Goal: Transaction & Acquisition: Purchase product/service

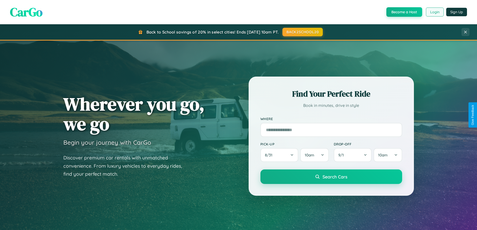
click at [434, 12] on button "Login" at bounding box center [435, 12] width 18 height 9
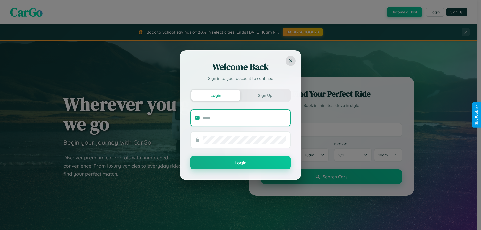
click at [244, 118] on input "text" at bounding box center [244, 118] width 83 height 8
type input "**********"
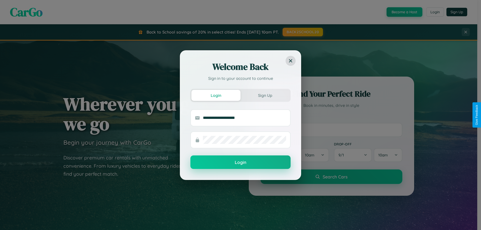
click at [240, 162] on button "Login" at bounding box center [240, 162] width 100 height 14
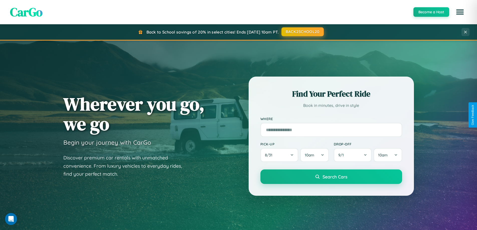
click at [302, 32] on button "BACK2SCHOOL20" at bounding box center [302, 31] width 42 height 9
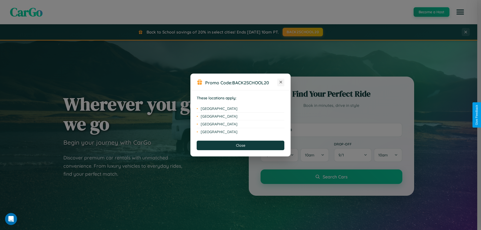
click at [281, 82] on icon at bounding box center [280, 82] width 3 height 3
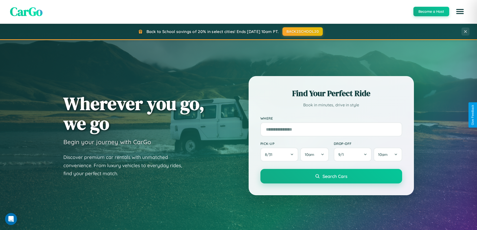
scroll to position [345, 0]
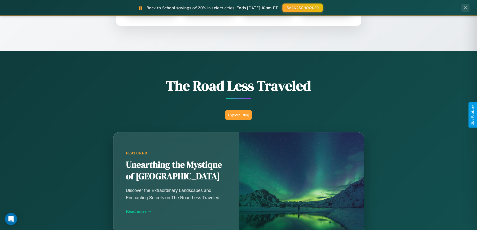
click at [238, 115] on button "Explore Blog" at bounding box center [238, 114] width 26 height 9
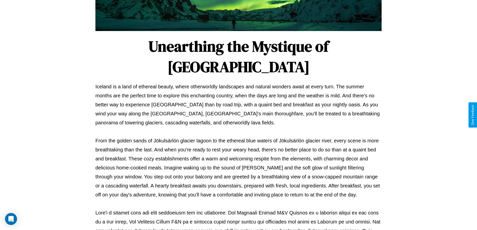
scroll to position [162, 0]
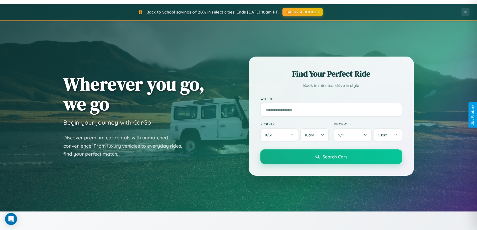
scroll to position [15, 0]
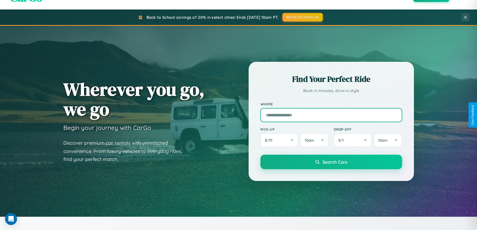
click at [331, 115] on input "text" at bounding box center [331, 115] width 142 height 14
type input "****"
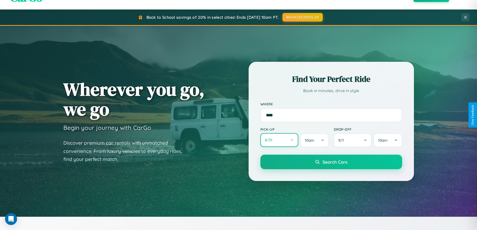
click at [279, 140] on button "8 / 31" at bounding box center [279, 140] width 38 height 14
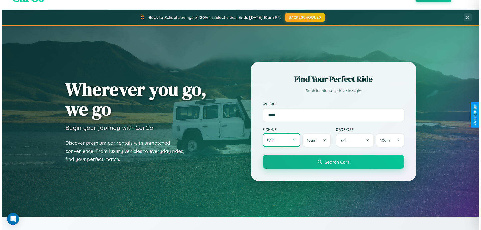
select select "*"
select select "****"
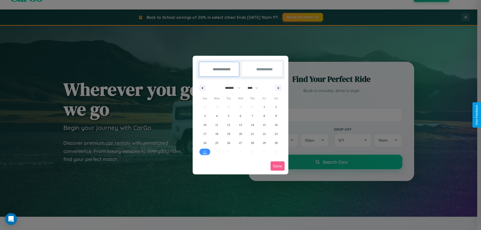
click at [230, 88] on select "******* ******** ***** ***** *** **** **** ****** ********* ******* ******** **…" at bounding box center [231, 88] width 21 height 8
select select "*"
drag, startPoint x: 255, startPoint y: 88, endPoint x: 240, endPoint y: 100, distance: 19.2
click at [255, 88] on select "**** **** **** **** **** **** **** **** **** **** **** **** **** **** **** ****…" at bounding box center [252, 88] width 15 height 8
select select "****"
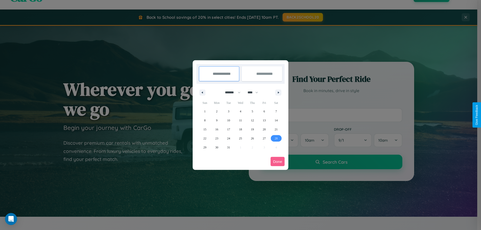
click at [276, 138] on span "28" at bounding box center [275, 138] width 3 height 9
type input "**********"
click at [278, 92] on icon "button" at bounding box center [279, 93] width 3 height 2
select select "*"
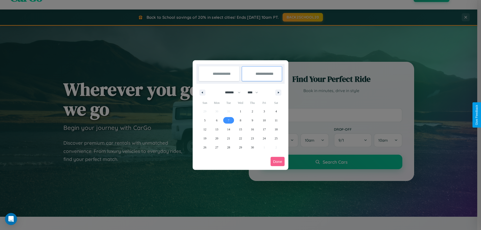
click at [228, 120] on span "7" at bounding box center [229, 120] width 2 height 9
type input "**********"
select select "*"
click at [277, 161] on button "Done" at bounding box center [277, 161] width 14 height 9
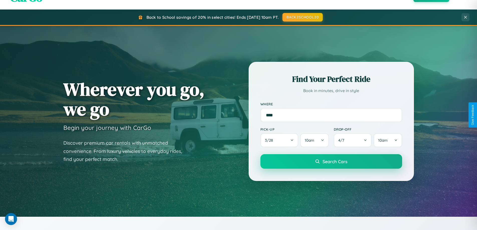
click at [331, 161] on span "Search Cars" at bounding box center [334, 162] width 25 height 6
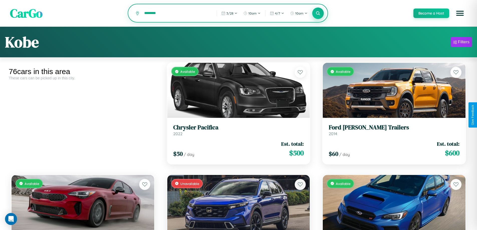
type input "********"
click at [318, 14] on icon at bounding box center [318, 13] width 5 height 5
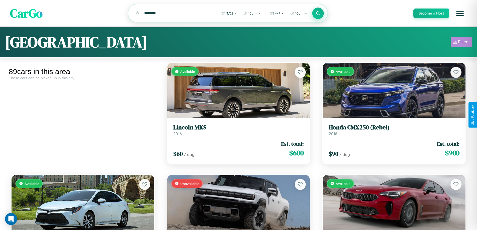
click at [461, 43] on div "Filters" at bounding box center [464, 42] width 12 height 5
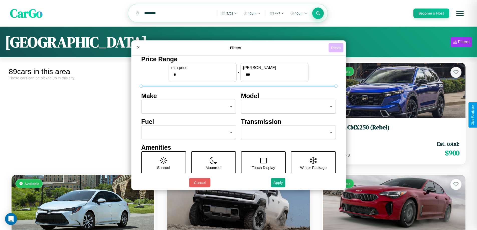
click at [337, 48] on button "Reset" at bounding box center [336, 47] width 15 height 9
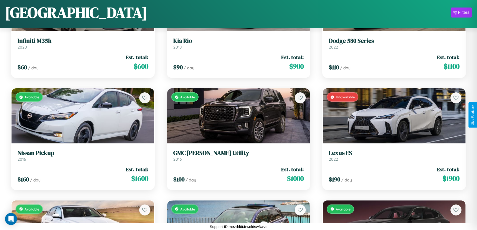
scroll to position [1192, 0]
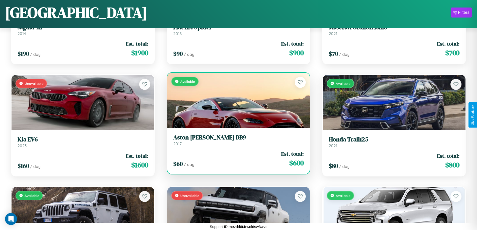
click at [236, 141] on link "Aston Martin DB9 2017" at bounding box center [238, 140] width 131 height 12
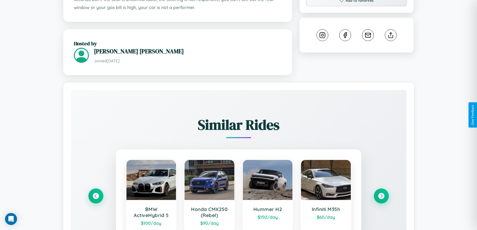
scroll to position [301, 0]
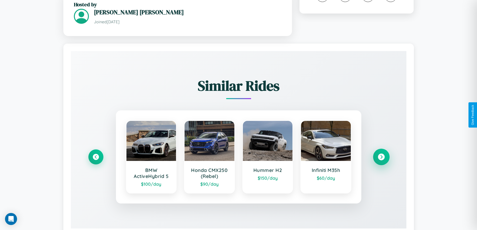
click at [381, 154] on icon at bounding box center [381, 157] width 7 height 7
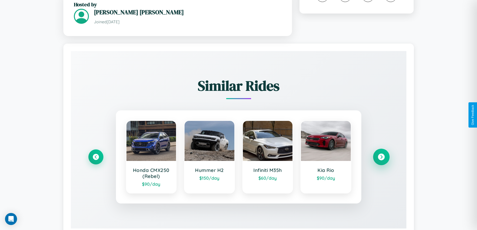
click at [381, 154] on icon at bounding box center [381, 157] width 7 height 7
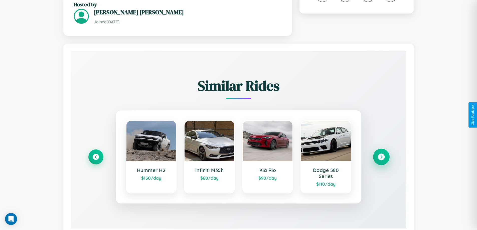
click at [381, 154] on icon at bounding box center [381, 157] width 7 height 7
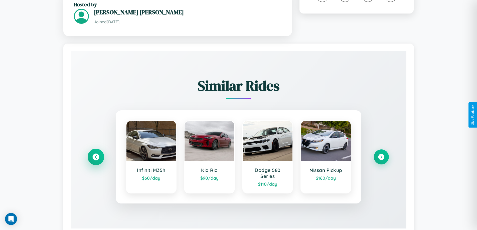
click at [96, 154] on icon at bounding box center [95, 157] width 7 height 7
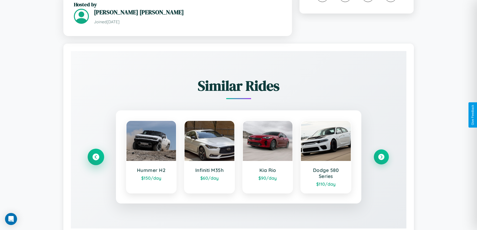
click at [96, 154] on icon at bounding box center [95, 157] width 7 height 7
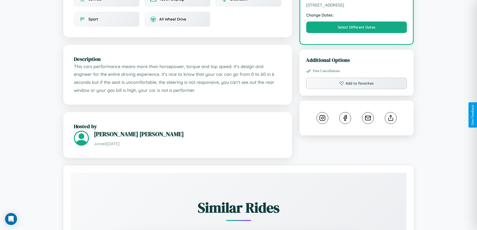
scroll to position [165, 0]
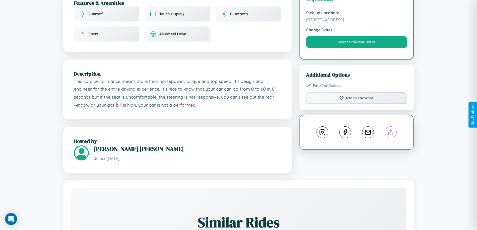
click at [391, 130] on line at bounding box center [391, 132] width 0 height 4
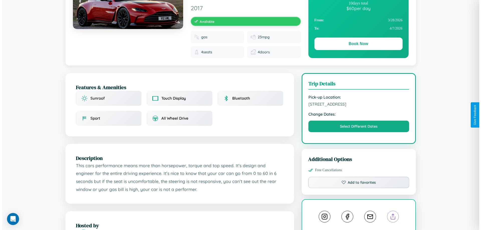
scroll to position [0, 0]
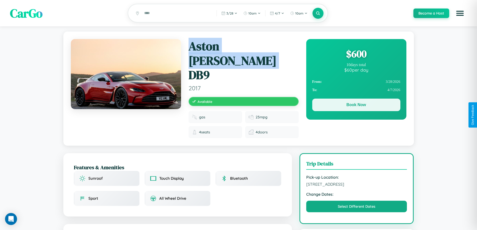
click at [356, 106] on button "Book Now" at bounding box center [356, 105] width 88 height 13
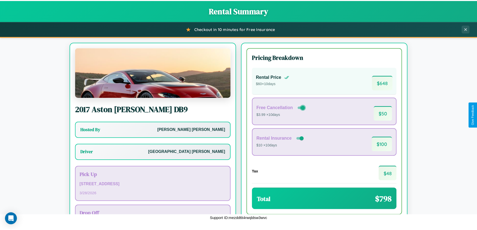
scroll to position [36, 0]
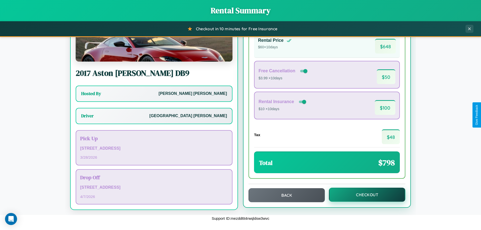
click at [364, 195] on button "Checkout" at bounding box center [367, 195] width 76 height 14
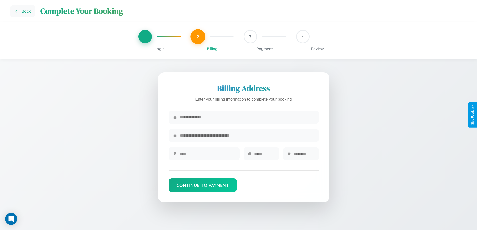
click at [247, 118] on input "text" at bounding box center [247, 117] width 134 height 12
type input "**********"
click at [207, 155] on input "text" at bounding box center [208, 154] width 56 height 12
type input "********"
click at [264, 155] on input "text" at bounding box center [264, 154] width 21 height 12
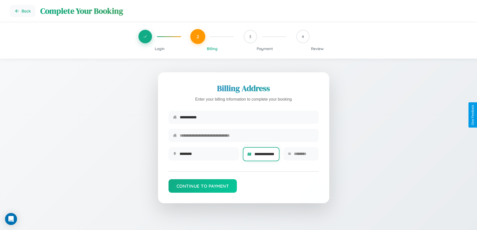
scroll to position [0, 4]
type input "**********"
click at [304, 155] on input "text" at bounding box center [304, 154] width 20 height 12
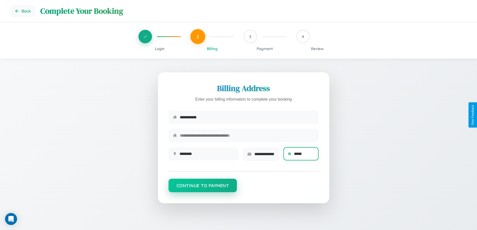
type input "*****"
click at [203, 187] on button "Continue to Payment" at bounding box center [203, 186] width 69 height 14
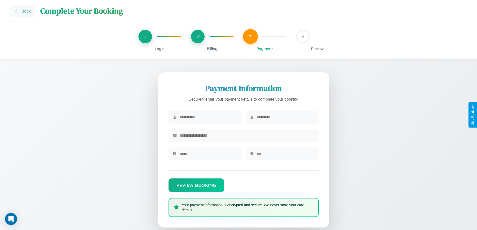
click at [208, 117] on input "text" at bounding box center [209, 117] width 58 height 12
type input "*******"
click at [285, 117] on input "text" at bounding box center [286, 117] width 58 height 12
type input "******"
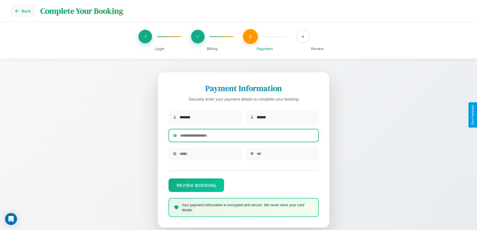
click at [247, 136] on input "text" at bounding box center [247, 135] width 134 height 12
type input "**********"
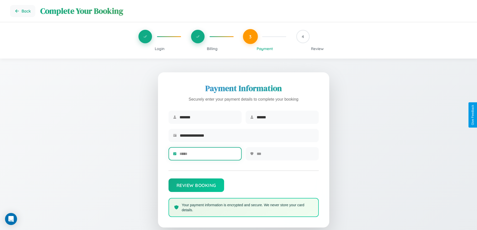
click at [208, 155] on input "text" at bounding box center [209, 154] width 58 height 12
type input "*****"
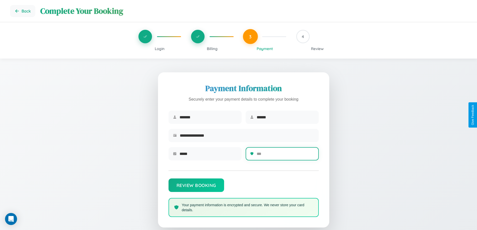
click at [285, 155] on input "text" at bounding box center [286, 154] width 58 height 12
type input "***"
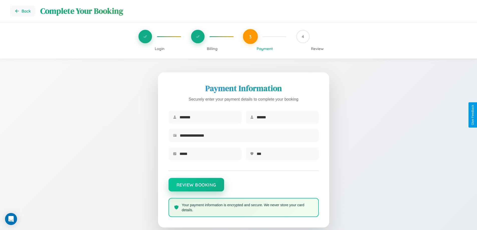
click at [196, 187] on button "Review Booking" at bounding box center [197, 185] width 56 height 14
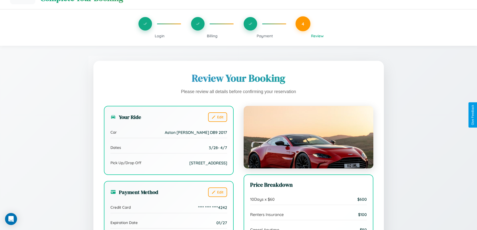
scroll to position [153, 0]
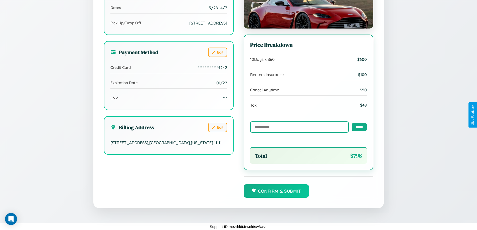
click at [298, 127] on input "text" at bounding box center [299, 126] width 99 height 11
type input "**********"
click at [358, 127] on input "*****" at bounding box center [359, 127] width 15 height 8
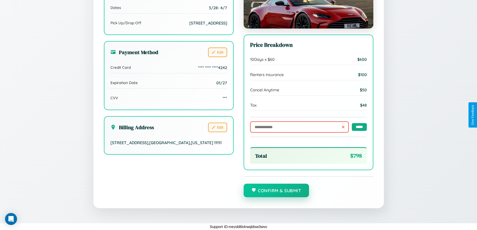
click at [276, 191] on button "Confirm & Submit" at bounding box center [277, 191] width 66 height 14
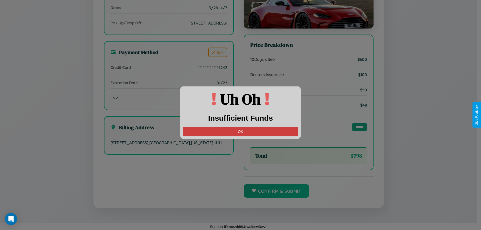
click at [240, 131] on button "OK" at bounding box center [240, 131] width 115 height 9
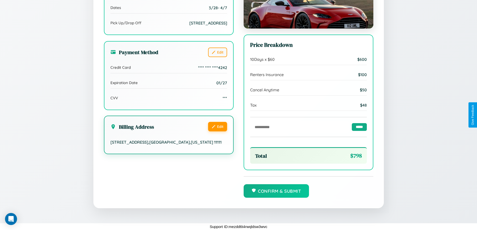
click at [217, 127] on button "Edit" at bounding box center [217, 127] width 19 height 10
click at [217, 126] on button "Edit" at bounding box center [217, 127] width 19 height 10
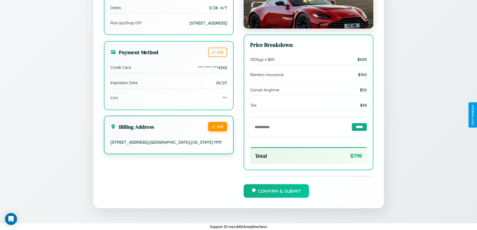
click at [217, 126] on button "Edit" at bounding box center [217, 127] width 19 height 10
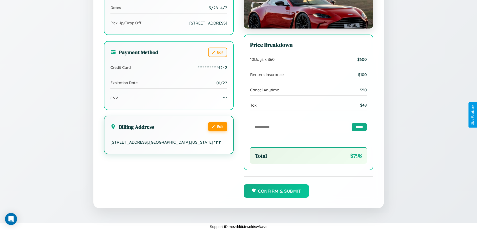
click at [217, 126] on button "Edit" at bounding box center [217, 127] width 19 height 10
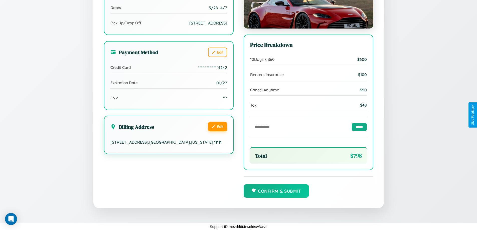
click at [217, 126] on button "Edit" at bounding box center [217, 127] width 19 height 10
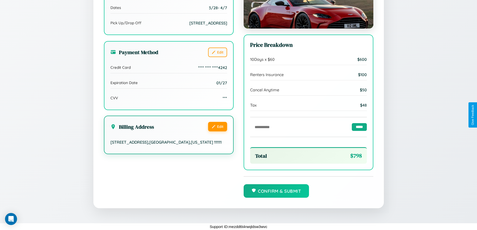
click at [217, 126] on button "Edit" at bounding box center [217, 127] width 19 height 10
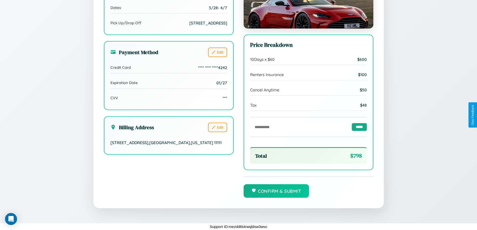
scroll to position [0, 0]
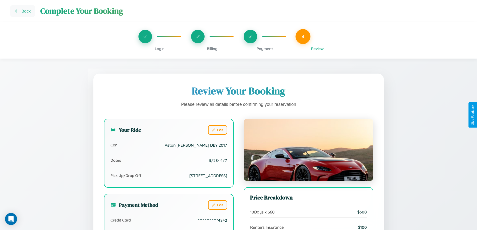
click at [265, 49] on span "Payment" at bounding box center [265, 48] width 16 height 5
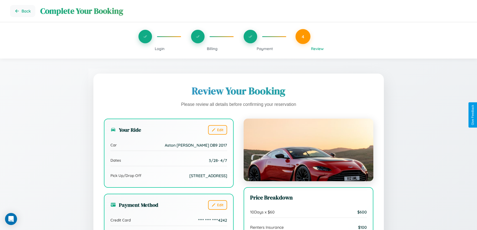
click at [265, 49] on span "Payment" at bounding box center [265, 48] width 16 height 5
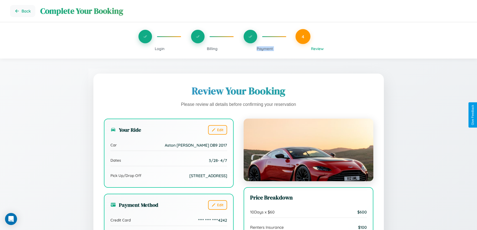
click at [265, 49] on span "Payment" at bounding box center [265, 48] width 16 height 5
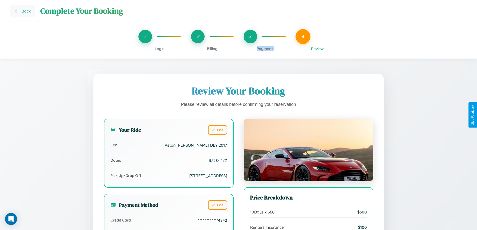
click at [265, 49] on span "Payment" at bounding box center [265, 48] width 16 height 5
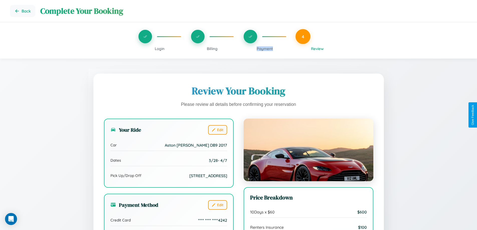
click at [265, 49] on span "Payment" at bounding box center [265, 48] width 16 height 5
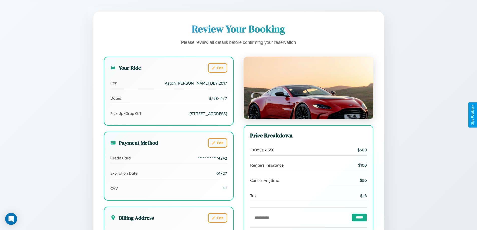
scroll to position [153, 0]
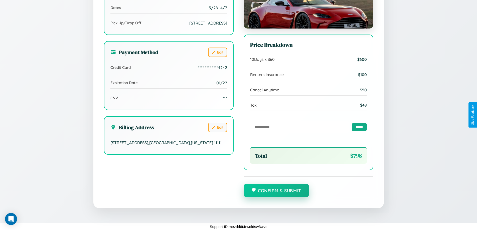
click at [276, 191] on button "Confirm & Submit" at bounding box center [277, 191] width 66 height 14
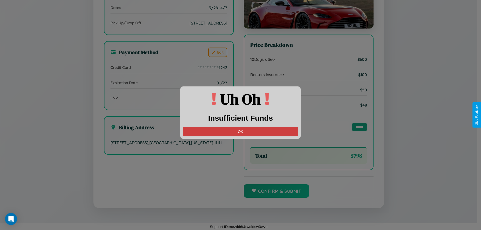
click at [240, 131] on button "OK" at bounding box center [240, 131] width 115 height 9
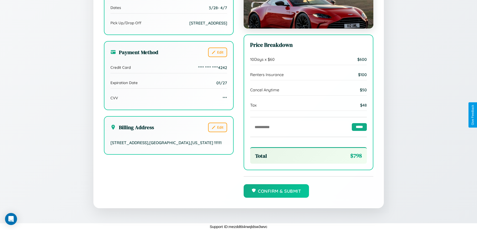
scroll to position [0, 0]
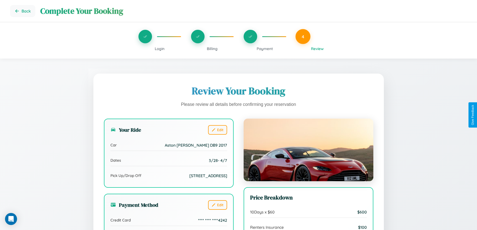
click at [265, 49] on span "Payment" at bounding box center [265, 48] width 16 height 5
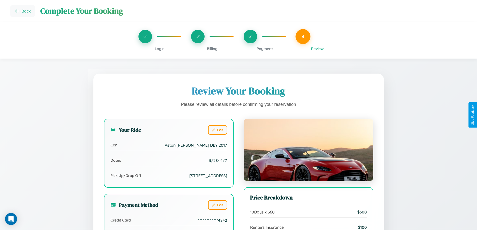
click at [265, 49] on span "Payment" at bounding box center [265, 48] width 16 height 5
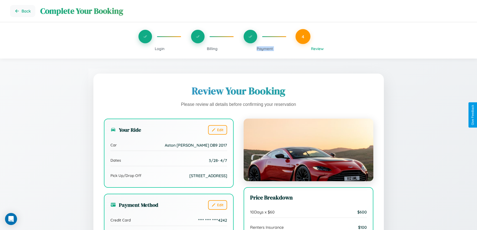
click at [265, 49] on span "Payment" at bounding box center [265, 48] width 16 height 5
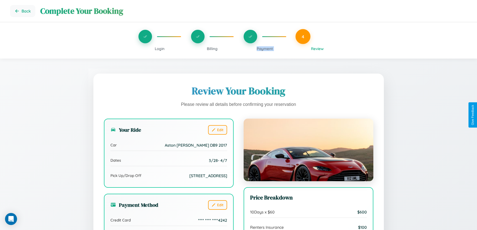
click at [265, 49] on span "Payment" at bounding box center [265, 48] width 16 height 5
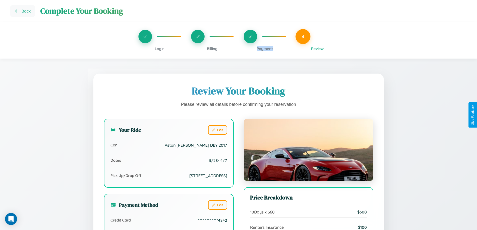
click at [265, 49] on span "Payment" at bounding box center [265, 48] width 16 height 5
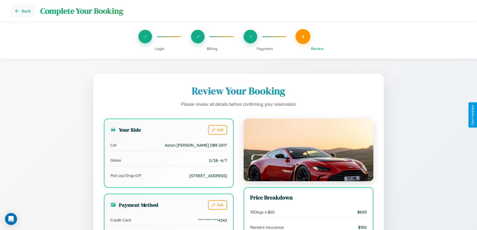
scroll to position [55, 0]
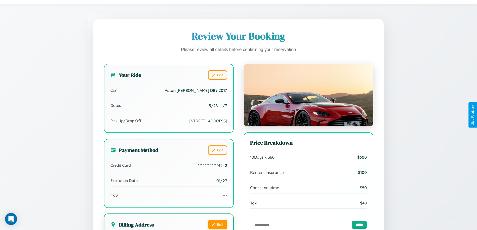
click at [217, 225] on button "Edit" at bounding box center [217, 225] width 19 height 10
click at [217, 224] on button "Edit" at bounding box center [217, 225] width 19 height 10
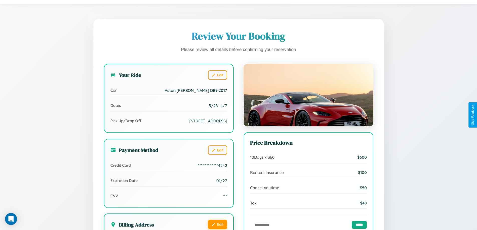
click at [217, 224] on button "Edit" at bounding box center [217, 225] width 19 height 10
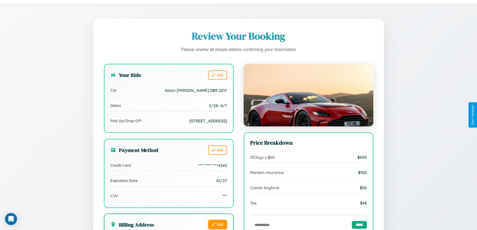
click at [217, 224] on button "Edit" at bounding box center [217, 225] width 19 height 10
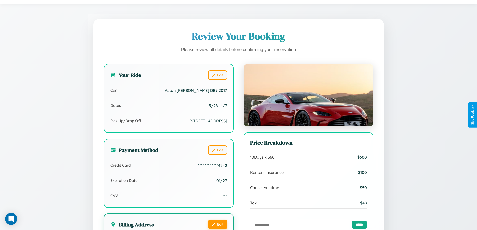
click at [217, 224] on button "Edit" at bounding box center [217, 225] width 19 height 10
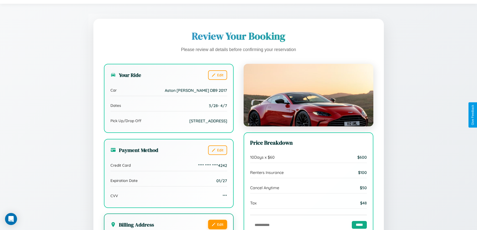
click at [217, 224] on button "Edit" at bounding box center [217, 225] width 19 height 10
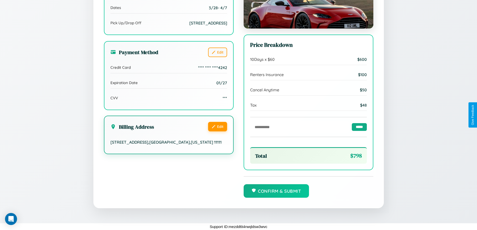
scroll to position [153, 0]
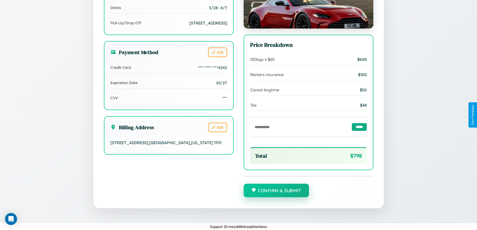
click at [276, 191] on button "Confirm & Submit" at bounding box center [277, 191] width 66 height 14
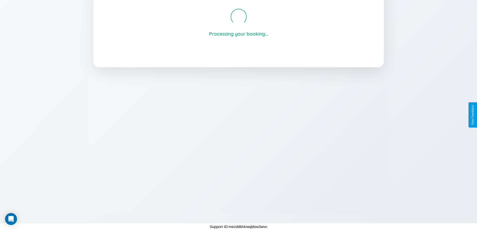
scroll to position [95, 0]
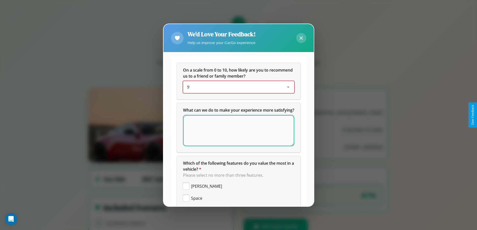
click at [237, 87] on div "9" at bounding box center [234, 87] width 95 height 6
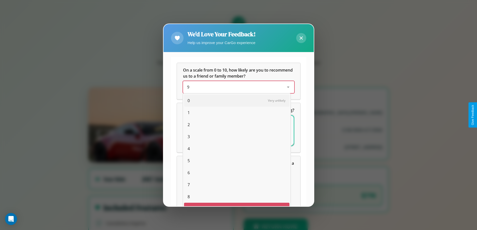
scroll to position [9, 21]
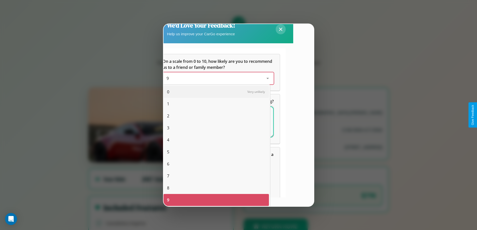
click at [168, 176] on span "7" at bounding box center [168, 176] width 2 height 6
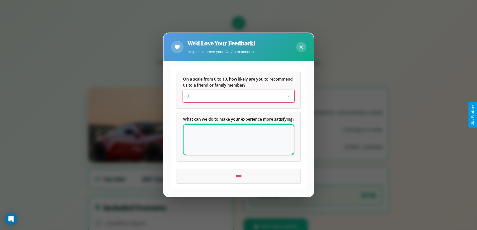
scroll to position [0, 0]
click at [301, 46] on icon at bounding box center [300, 47] width 3 height 3
